Goal: Information Seeking & Learning: Compare options

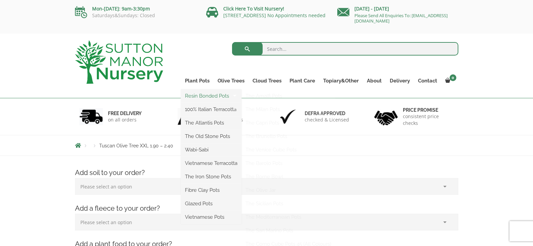
click at [198, 94] on link "Resin Bonded Pots" at bounding box center [211, 96] width 60 height 10
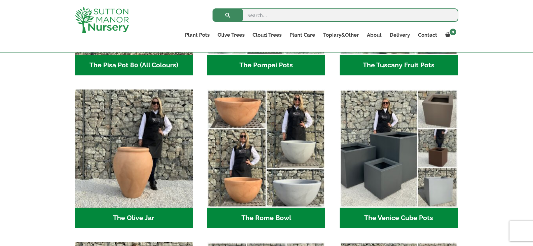
scroll to position [571, 0]
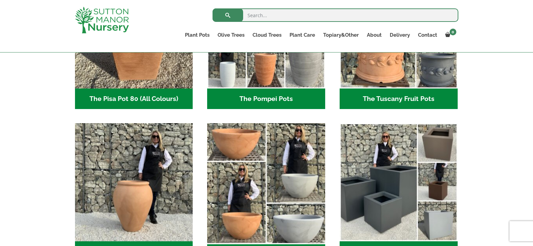
click at [242, 147] on img "Visit product category The Rome Bowl" at bounding box center [266, 182] width 124 height 124
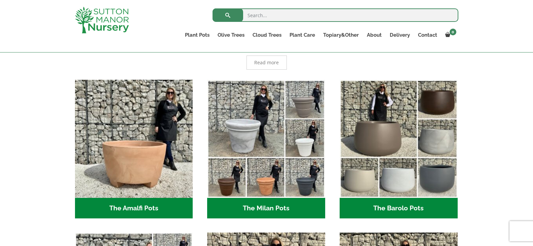
scroll to position [134, 0]
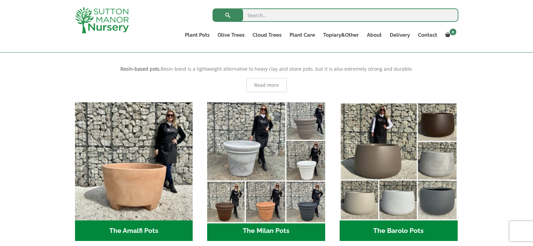
click at [272, 152] on img "Visit product category The Milan Pots" at bounding box center [266, 161] width 124 height 124
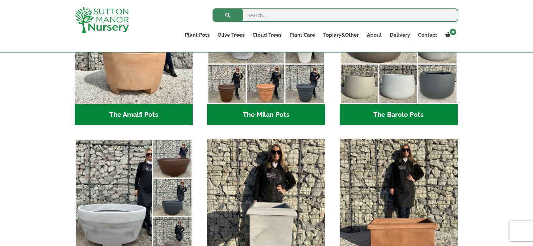
scroll to position [302, 0]
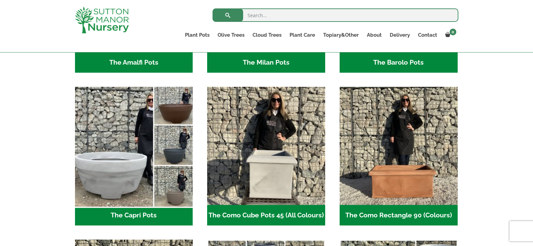
click at [130, 158] on img "Visit product category The Capri Pots" at bounding box center [134, 146] width 124 height 124
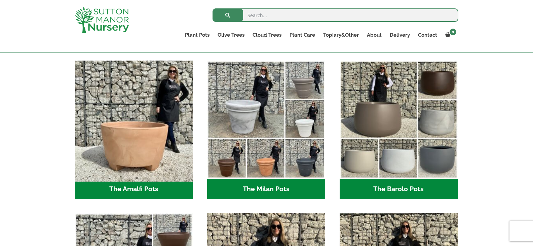
scroll to position [168, 0]
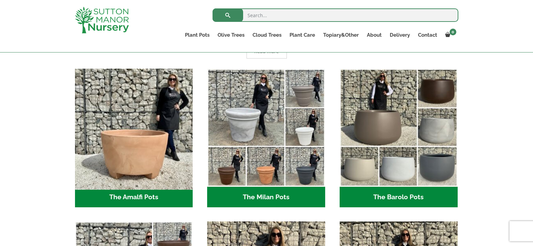
click at [127, 147] on img "Visit product category The Amalfi Pots" at bounding box center [134, 128] width 124 height 124
click at [122, 136] on img "Visit product category The Amalfi Pots" at bounding box center [134, 128] width 124 height 124
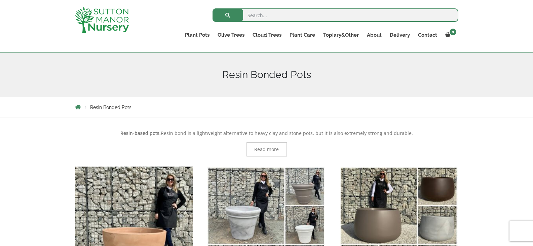
scroll to position [67, 0]
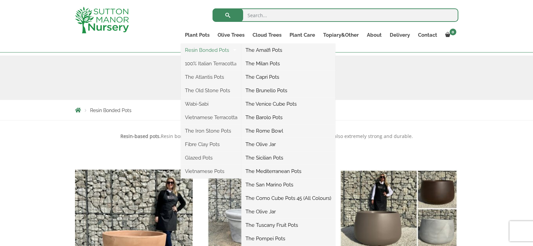
click at [201, 49] on link "Resin Bonded Pots" at bounding box center [211, 50] width 60 height 10
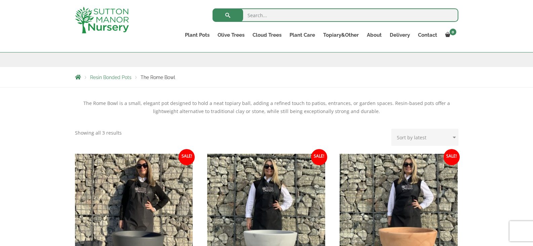
scroll to position [101, 0]
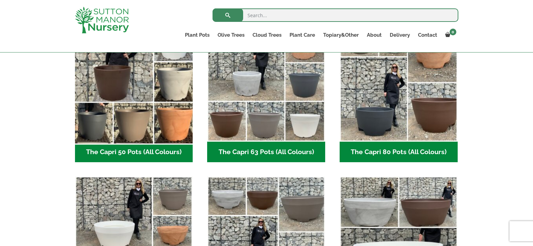
scroll to position [302, 0]
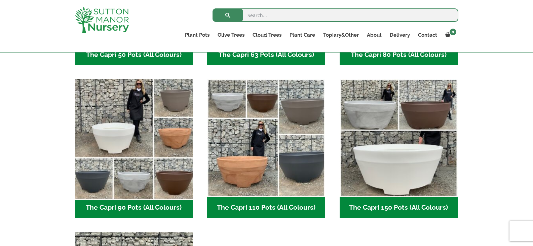
click at [108, 132] on img "Visit product category The Capri 90 Pots (All Colours)" at bounding box center [134, 138] width 124 height 124
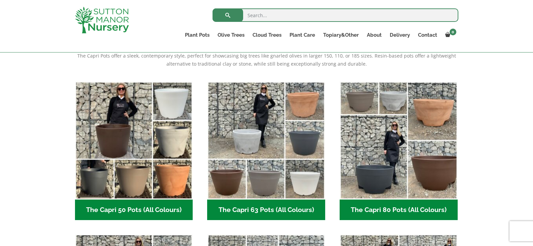
scroll to position [134, 0]
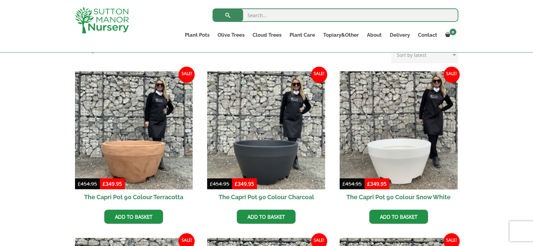
scroll to position [168, 0]
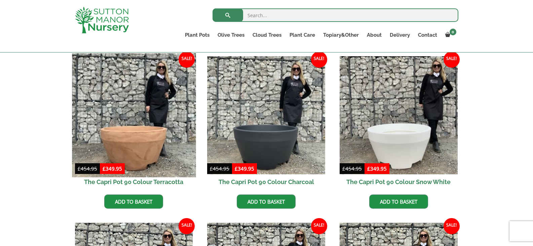
click at [139, 134] on img at bounding box center [134, 115] width 124 height 124
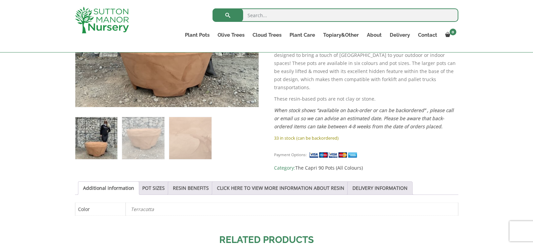
scroll to position [269, 0]
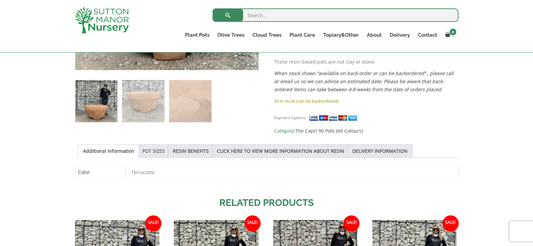
click at [150, 145] on link "POT SIZES" at bounding box center [153, 150] width 23 height 13
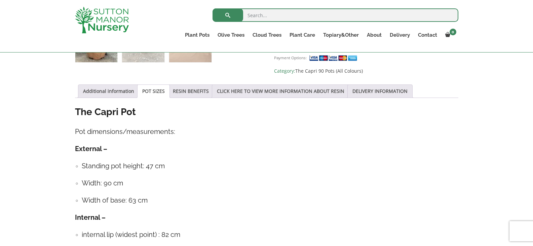
scroll to position [202, 0]
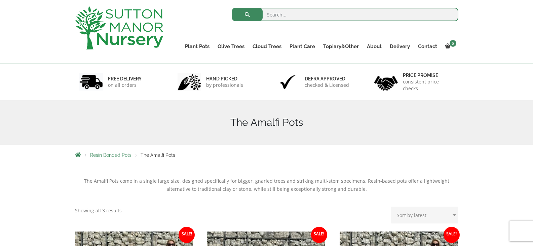
scroll to position [34, 0]
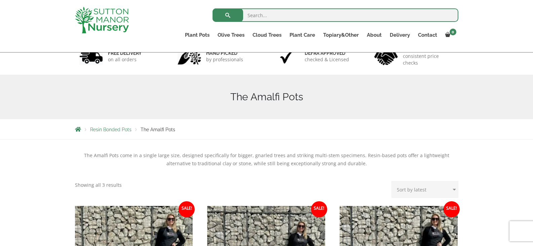
scroll to position [134, 0]
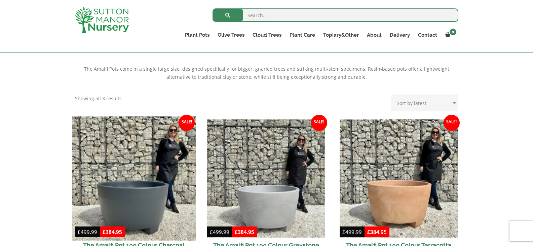
click at [161, 192] on img at bounding box center [134, 178] width 124 height 124
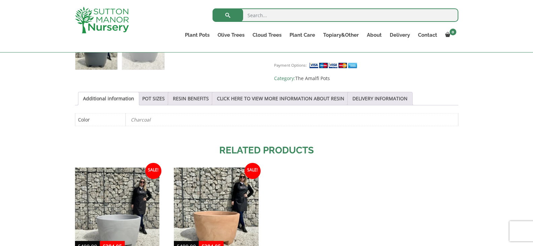
scroll to position [269, 0]
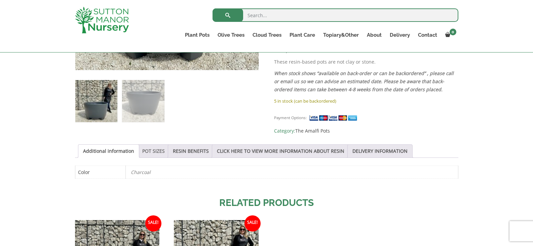
click at [153, 149] on link "POT SIZES" at bounding box center [153, 150] width 23 height 13
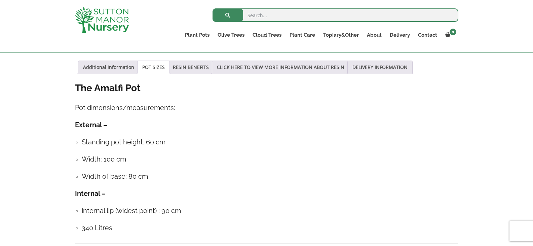
scroll to position [403, 0]
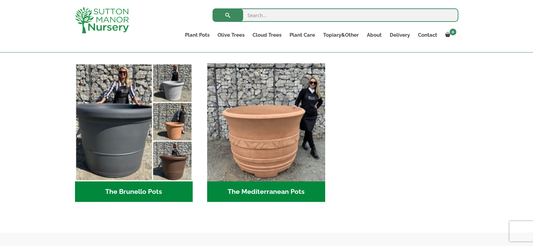
scroll to position [941, 0]
